Goal: Task Accomplishment & Management: Complete application form

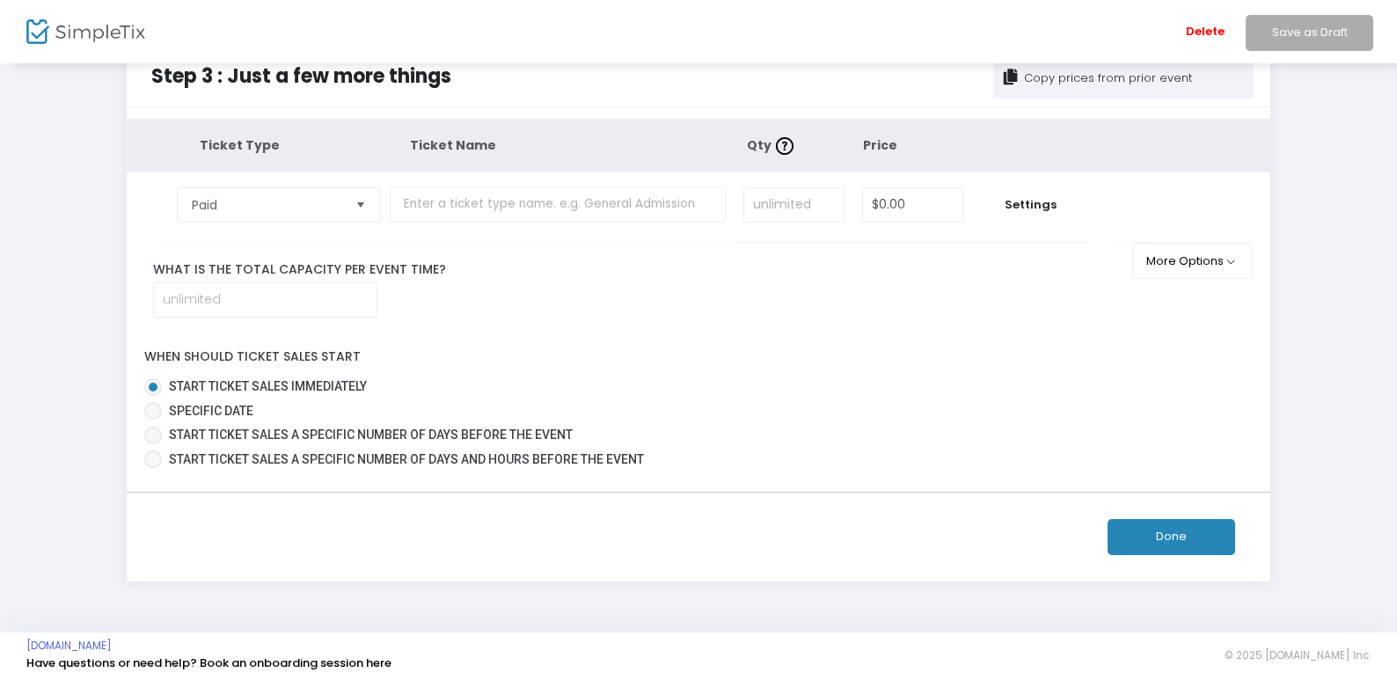
scroll to position [51, 0]
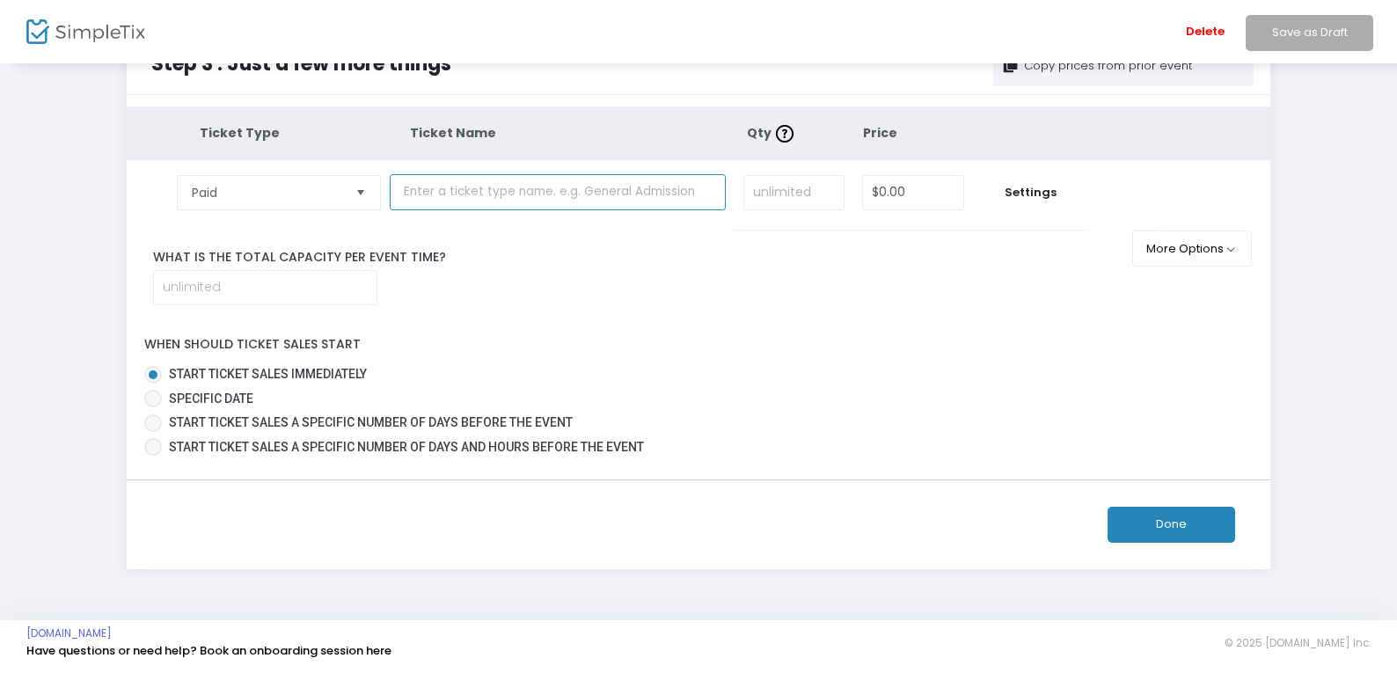
click at [516, 198] on input "text" at bounding box center [558, 192] width 336 height 36
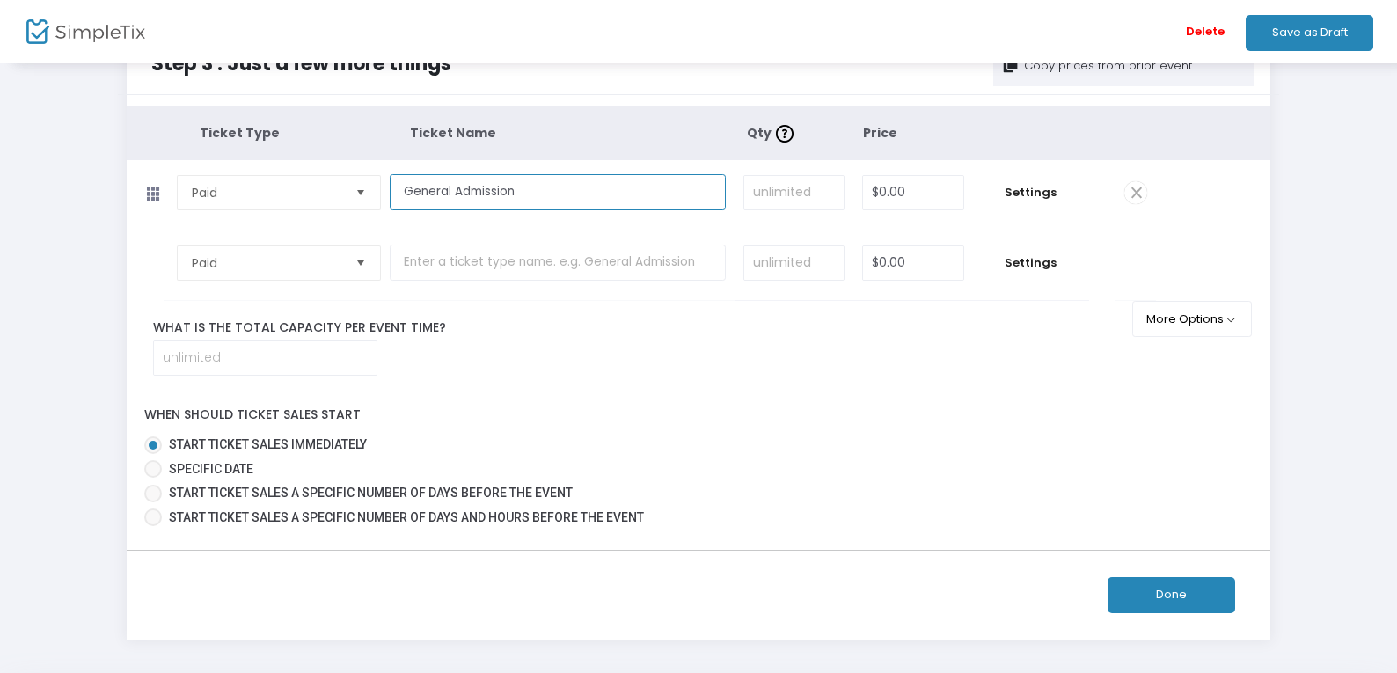
type input "General Admission"
click at [784, 200] on input at bounding box center [793, 192] width 99 height 33
type input "612"
click at [905, 194] on input "0" at bounding box center [913, 192] width 100 height 33
type input "$11.86"
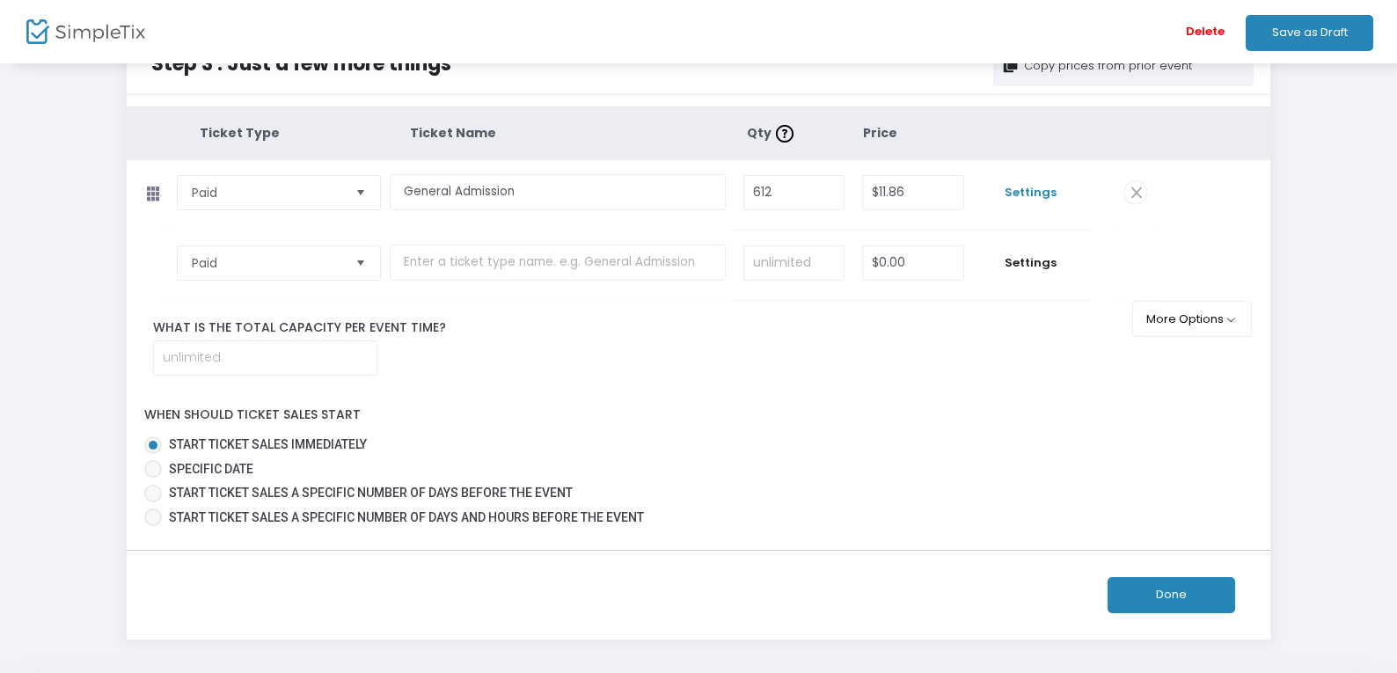
click at [1035, 191] on span "Settings" at bounding box center [1031, 193] width 99 height 18
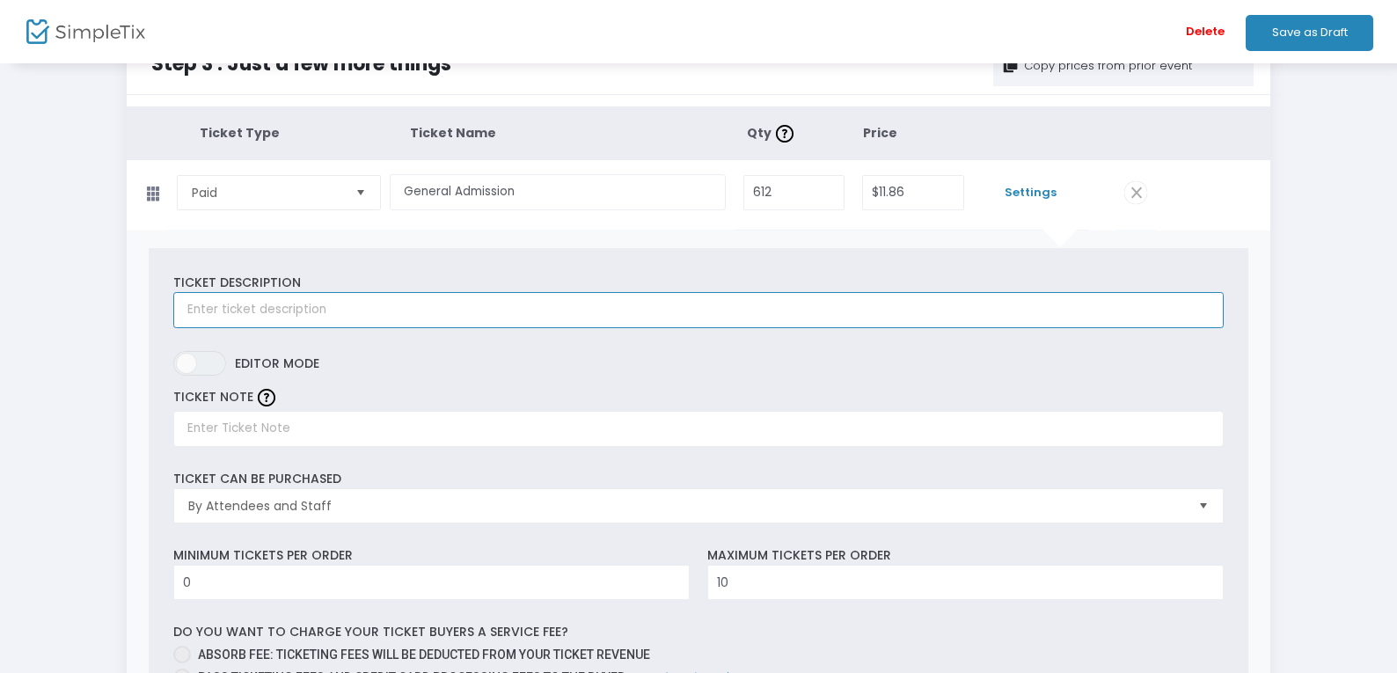
click at [330, 311] on input "text" at bounding box center [697, 310] width 1049 height 36
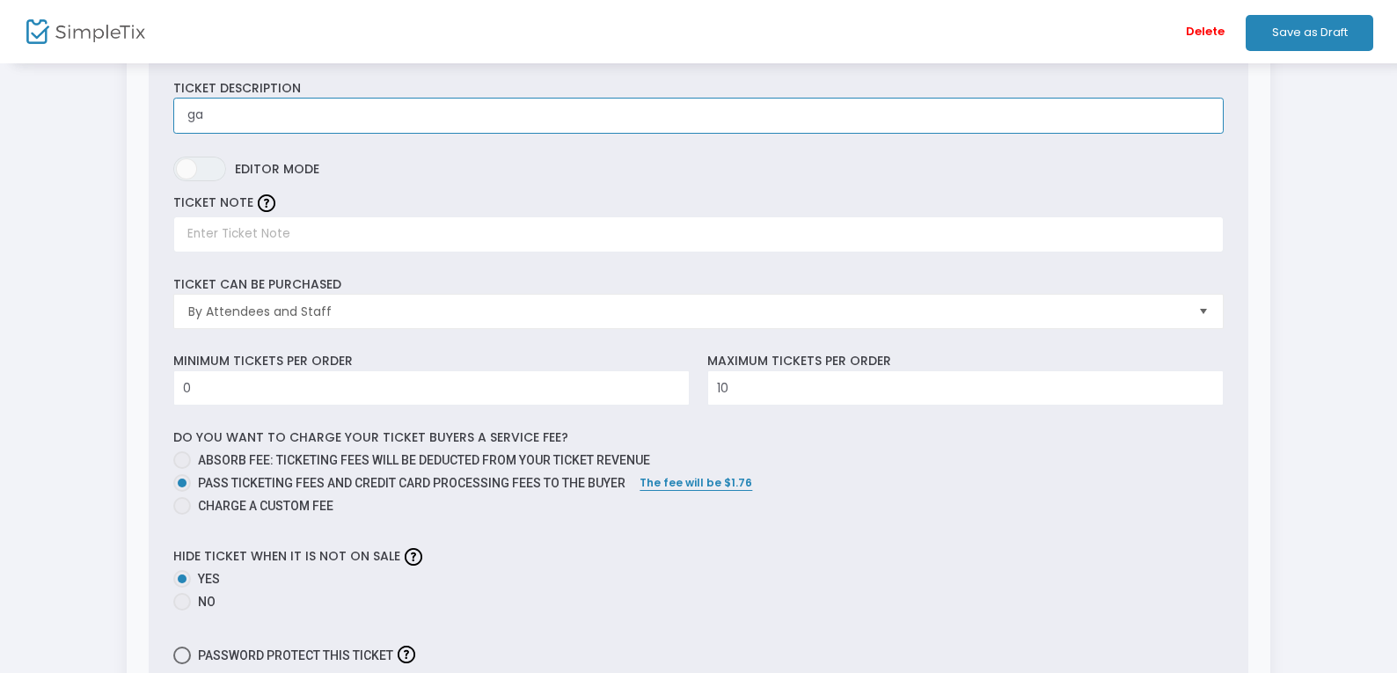
scroll to position [246, 0]
type input "ga"
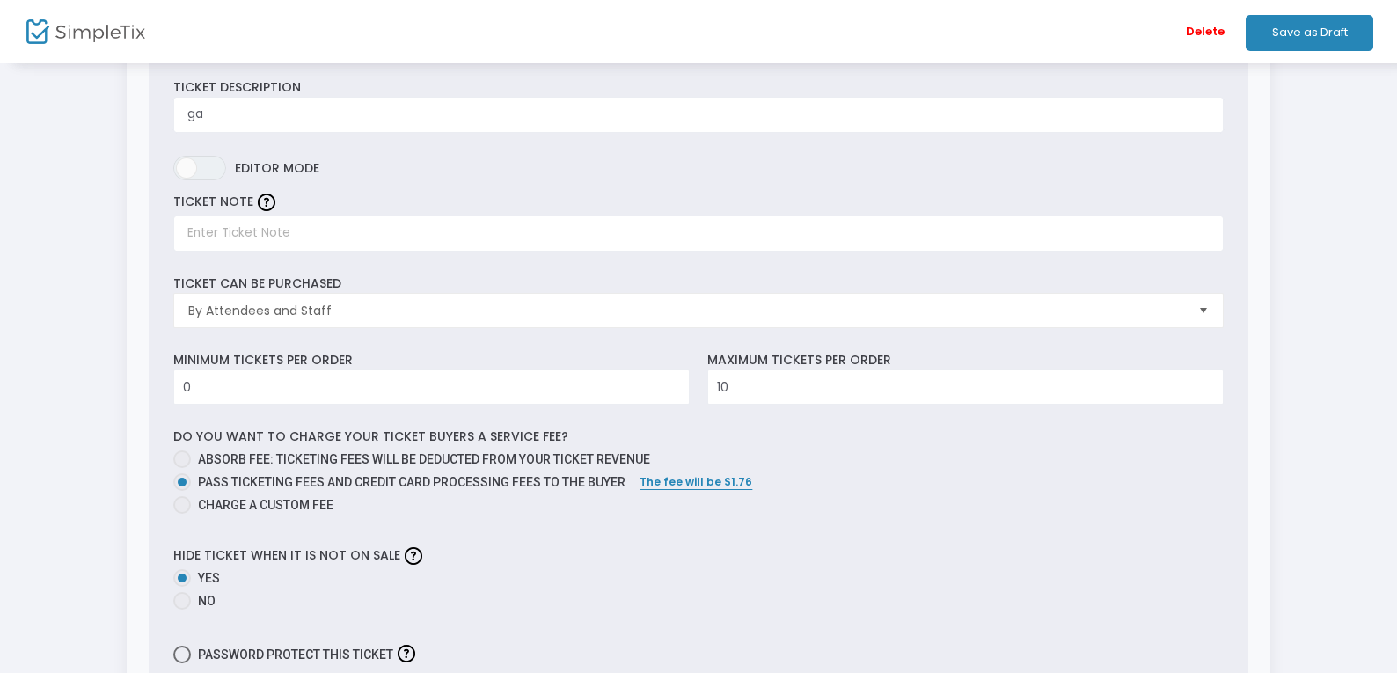
click at [186, 506] on span at bounding box center [182, 505] width 18 height 18
click at [182, 514] on input "Charge a custom fee" at bounding box center [181, 514] width 1 height 1
radio input "true"
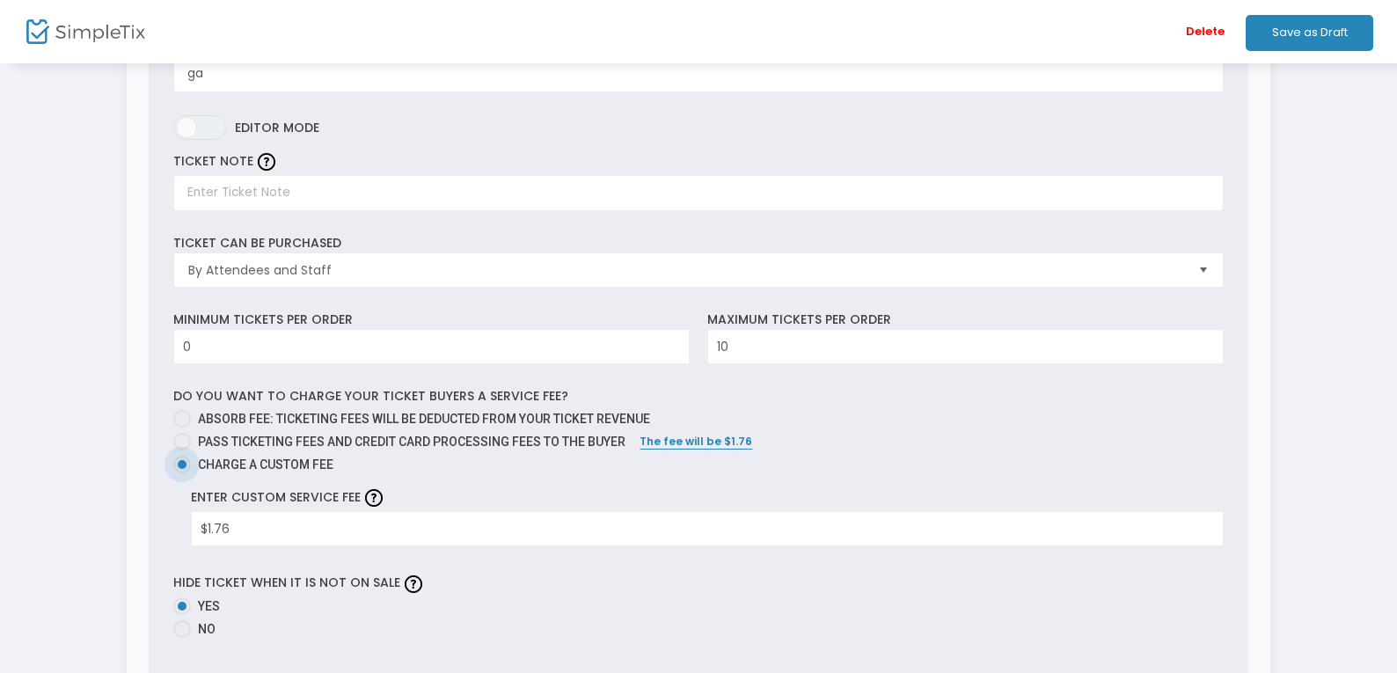
scroll to position [286, 0]
click at [208, 526] on input "1.76" at bounding box center [707, 529] width 1031 height 33
type input "0"
type input "$3.76"
click at [1321, 303] on div "Step 3 : Just a few more things Copy prices from prior event Ticket Type Ticket…" at bounding box center [698, 506] width 1344 height 1409
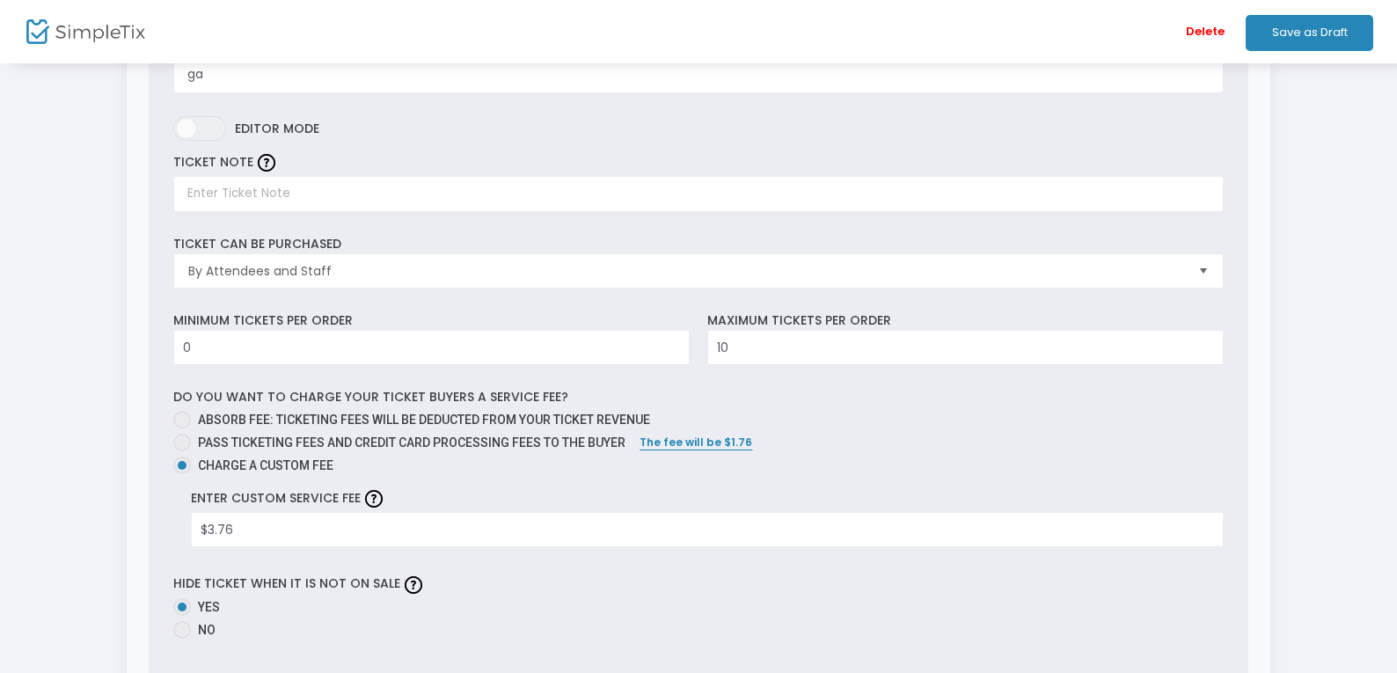
click at [1298, 37] on button "Save as Draft" at bounding box center [1310, 33] width 128 height 36
